Goal: Transaction & Acquisition: Purchase product/service

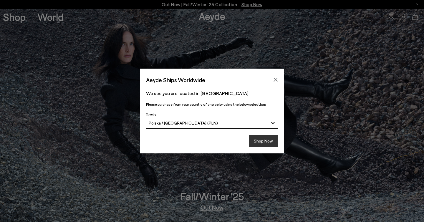
click at [273, 138] on button "Shop Now" at bounding box center [263, 141] width 29 height 12
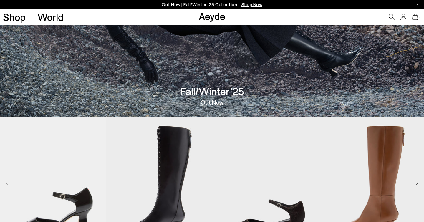
scroll to position [186, 0]
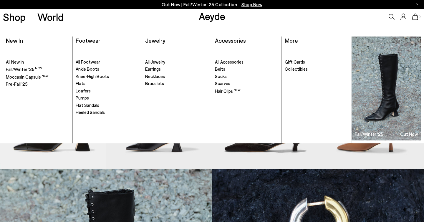
click at [15, 17] on link "Shop" at bounding box center [14, 17] width 23 height 10
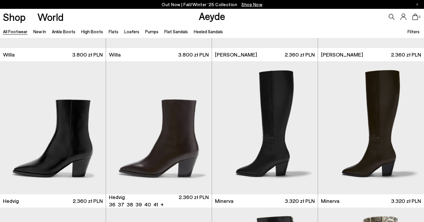
scroll to position [419, 0]
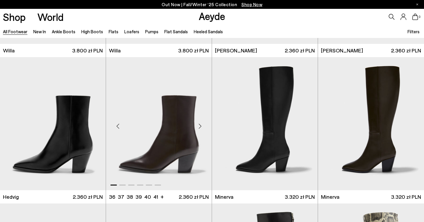
click at [201, 125] on div "Next slide" at bounding box center [200, 126] width 18 height 18
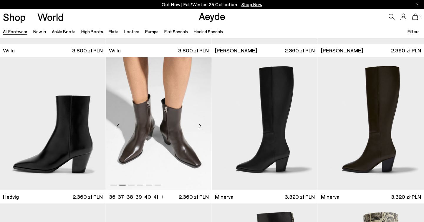
click at [201, 125] on div "Next slide" at bounding box center [200, 126] width 18 height 18
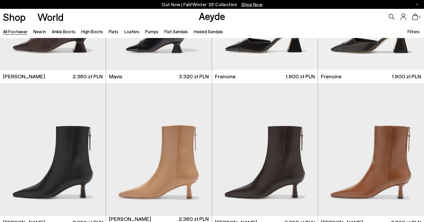
scroll to position [1069, 0]
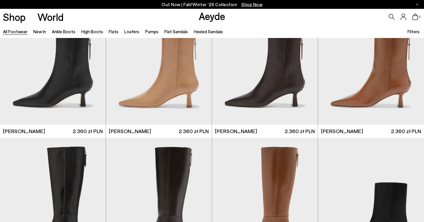
click at [39, 34] on li "New In" at bounding box center [39, 32] width 13 height 8
click at [39, 34] on link "New In" at bounding box center [39, 31] width 13 height 5
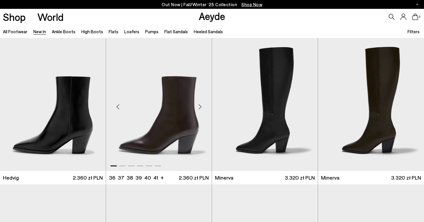
click at [200, 106] on div "Next slide" at bounding box center [200, 107] width 18 height 18
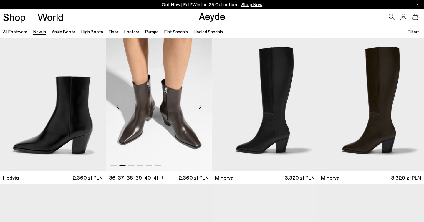
click at [200, 106] on div "Next slide" at bounding box center [200, 107] width 18 height 18
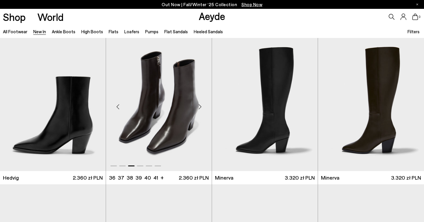
click at [199, 105] on div "Next slide" at bounding box center [200, 107] width 18 height 18
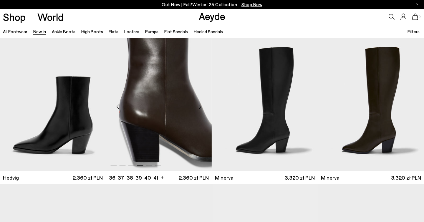
click at [199, 105] on div "Next slide" at bounding box center [200, 107] width 18 height 18
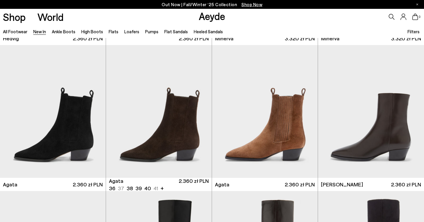
scroll to position [167, 0]
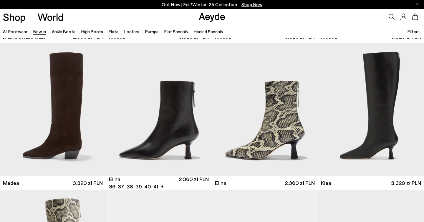
scroll to position [437, 0]
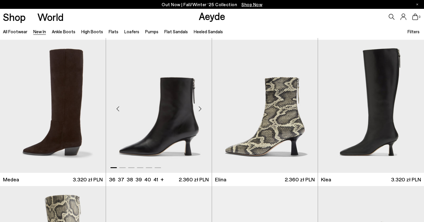
click at [199, 108] on div "Next slide" at bounding box center [200, 109] width 18 height 18
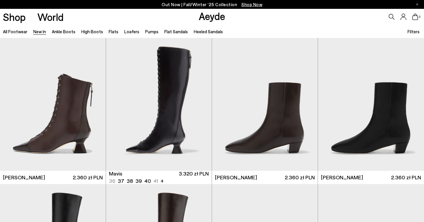
scroll to position [743, 0]
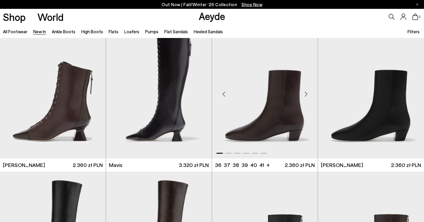
click at [304, 93] on div "Next slide" at bounding box center [306, 94] width 18 height 18
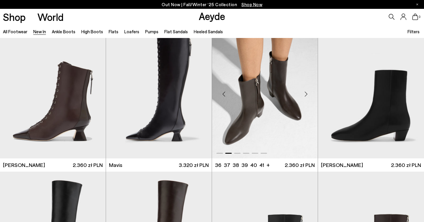
click at [304, 93] on div "Next slide" at bounding box center [306, 94] width 18 height 18
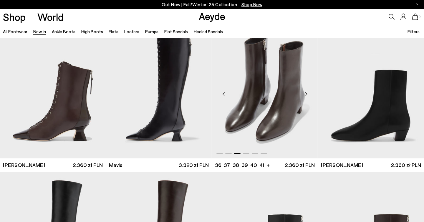
click at [304, 93] on div "Next slide" at bounding box center [306, 94] width 18 height 18
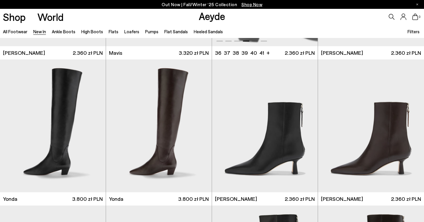
scroll to position [856, 0]
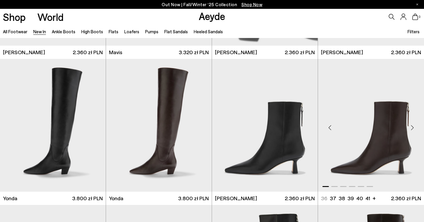
click at [415, 128] on div "Next slide" at bounding box center [412, 128] width 18 height 18
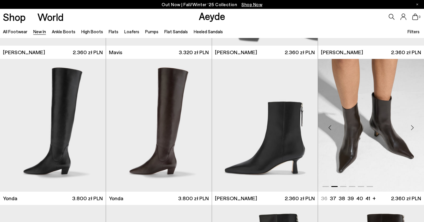
click at [415, 128] on div "Next slide" at bounding box center [412, 128] width 18 height 18
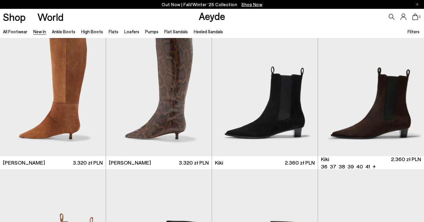
scroll to position [2070, 0]
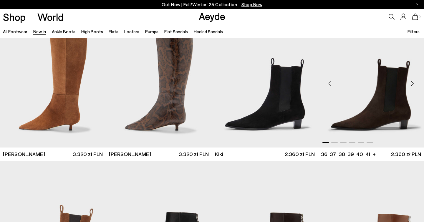
click at [413, 84] on div "Next slide" at bounding box center [412, 83] width 18 height 18
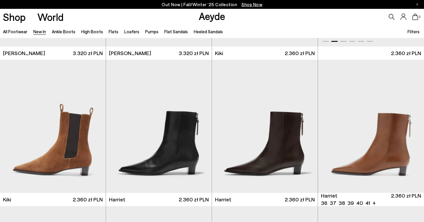
scroll to position [2171, 0]
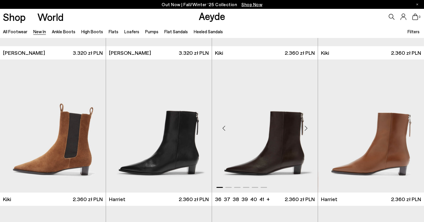
click at [307, 127] on div "Next slide" at bounding box center [306, 129] width 18 height 18
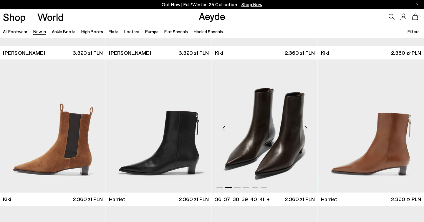
click at [307, 127] on div "Next slide" at bounding box center [306, 129] width 18 height 18
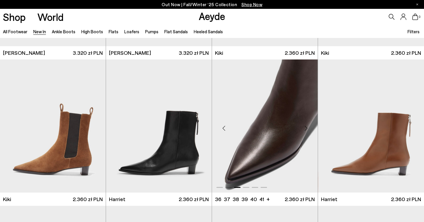
click at [307, 127] on div "Next slide" at bounding box center [306, 129] width 18 height 18
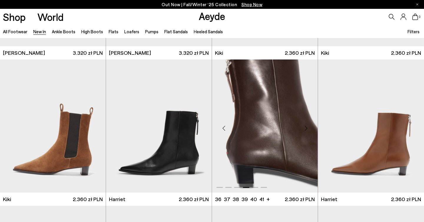
click at [269, 119] on img "4 / 6" at bounding box center [265, 125] width 106 height 133
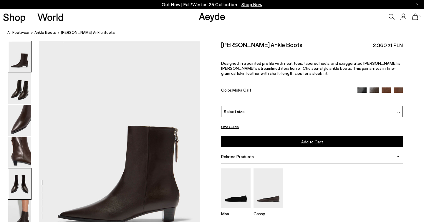
click at [15, 188] on img at bounding box center [19, 183] width 23 height 31
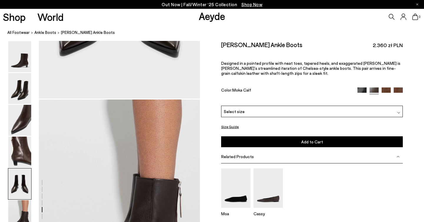
scroll to position [1128, 0]
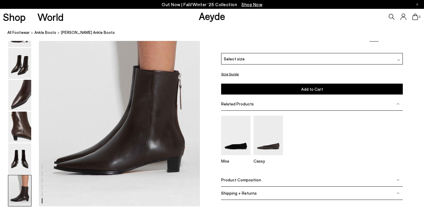
click at [255, 193] on div "Shipping + Returns" at bounding box center [312, 192] width 182 height 13
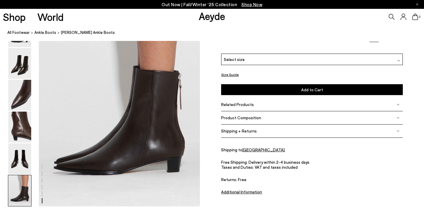
click at [246, 115] on span "Product Composition" at bounding box center [241, 117] width 40 height 5
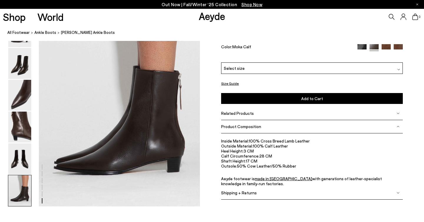
click at [246, 115] on span "Related Products" at bounding box center [237, 113] width 33 height 5
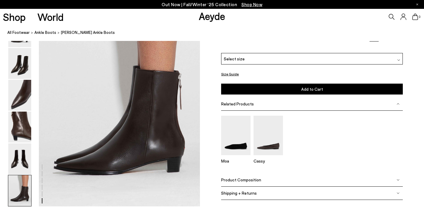
click at [243, 179] on span "Product Composition" at bounding box center [241, 179] width 40 height 5
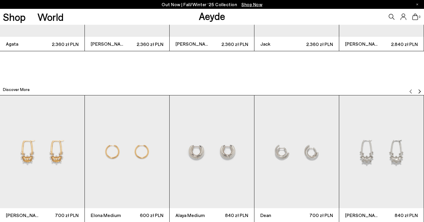
scroll to position [1635, 0]
